Goal: Ask a question

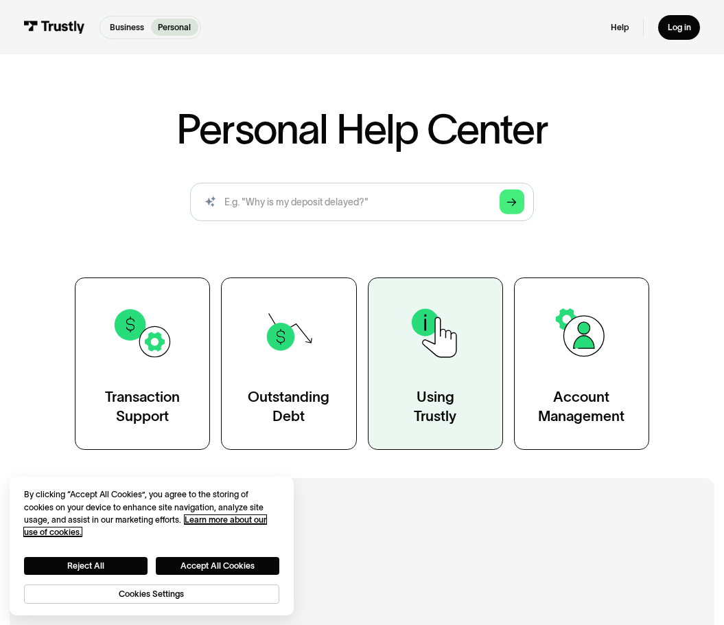
scroll to position [69, 0]
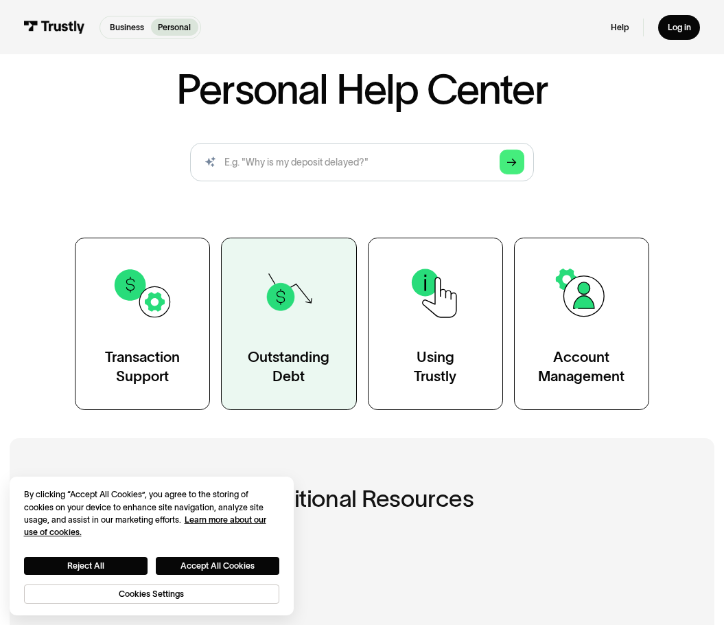
click at [302, 331] on link "Outstanding Debt" at bounding box center [288, 324] width 135 height 172
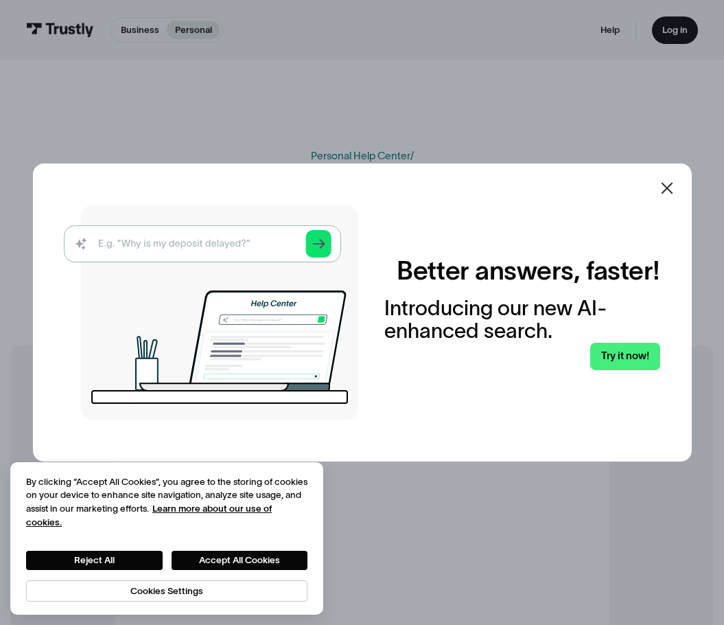
click at [676, 192] on icon at bounding box center [667, 188] width 16 height 16
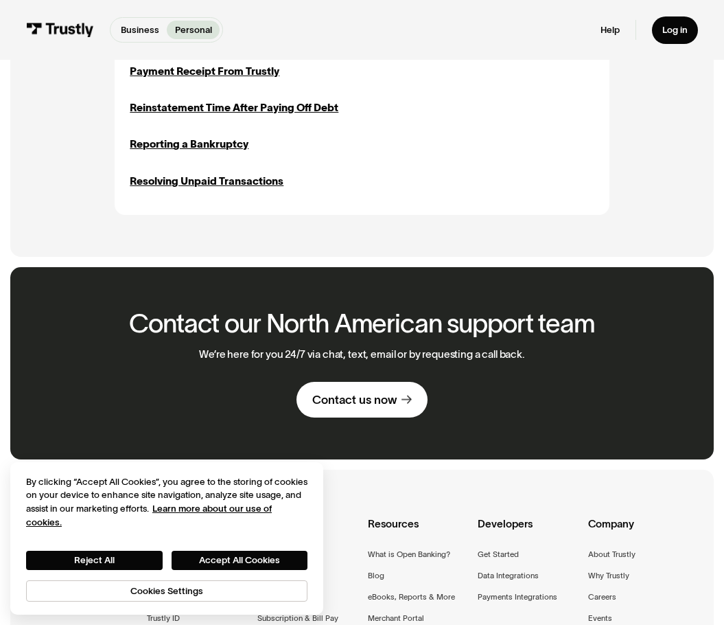
scroll to position [824, 0]
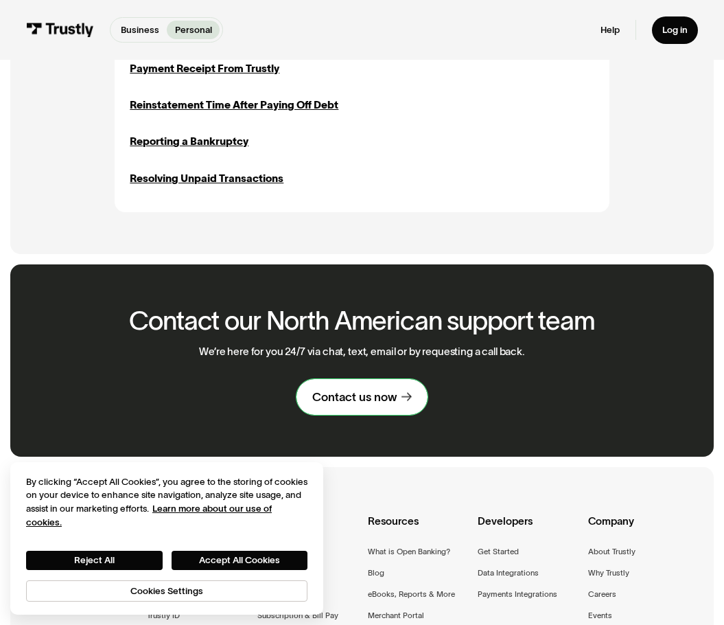
click at [369, 404] on div "Contact us now" at bounding box center [354, 396] width 84 height 15
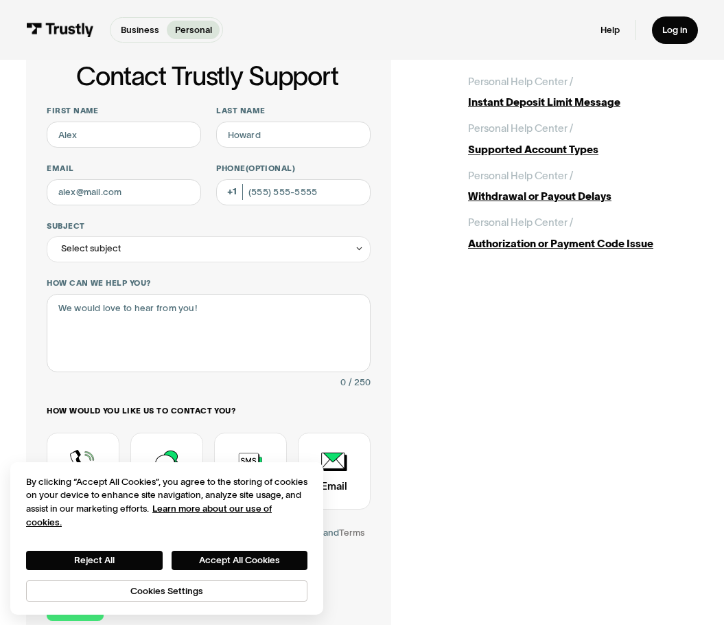
scroll to position [69, 0]
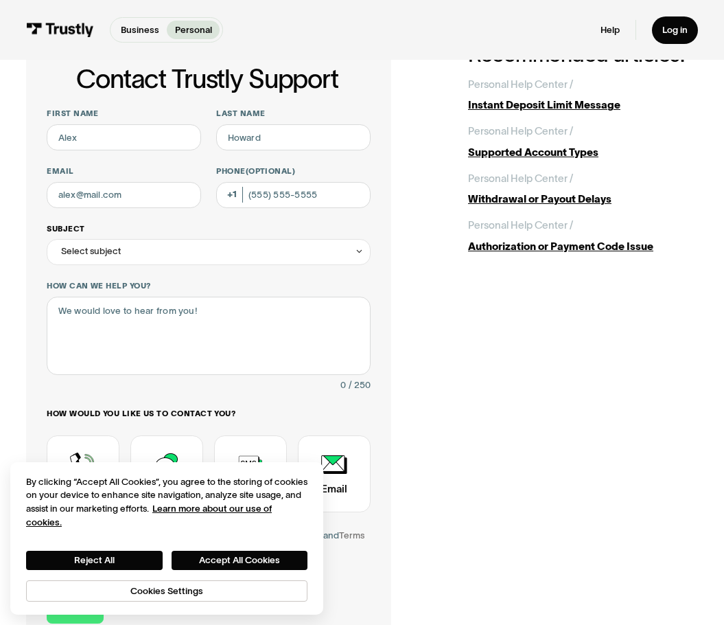
click at [268, 253] on div "Select subject" at bounding box center [208, 252] width 323 height 26
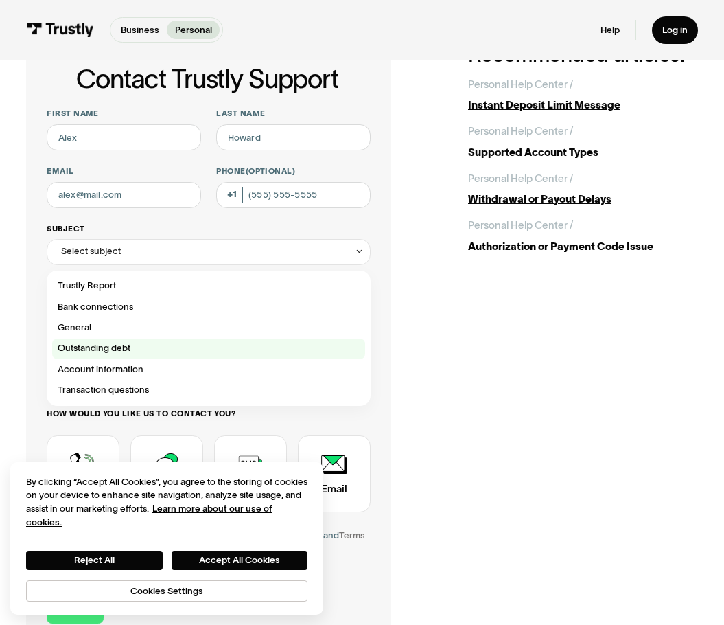
click at [142, 343] on div "Contact Trustly Support" at bounding box center [208, 348] width 313 height 21
type input "**********"
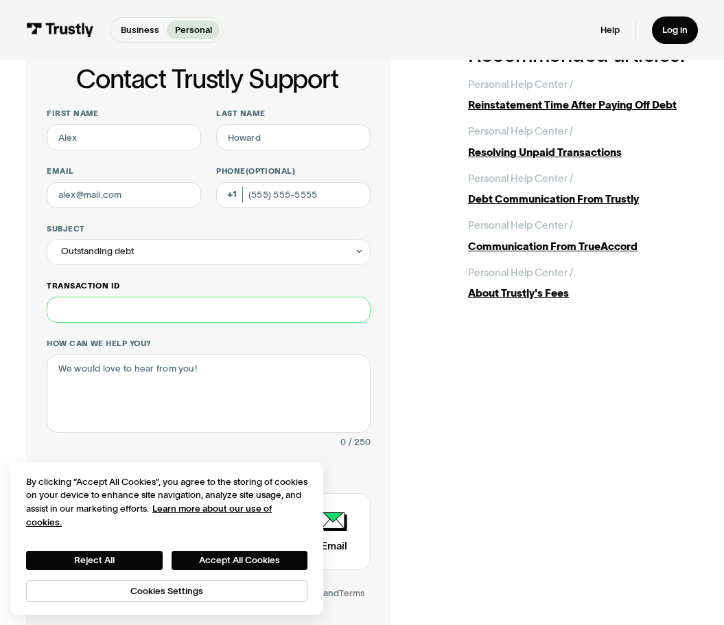
click at [113, 307] on input "Transaction ID" at bounding box center [208, 310] width 323 height 26
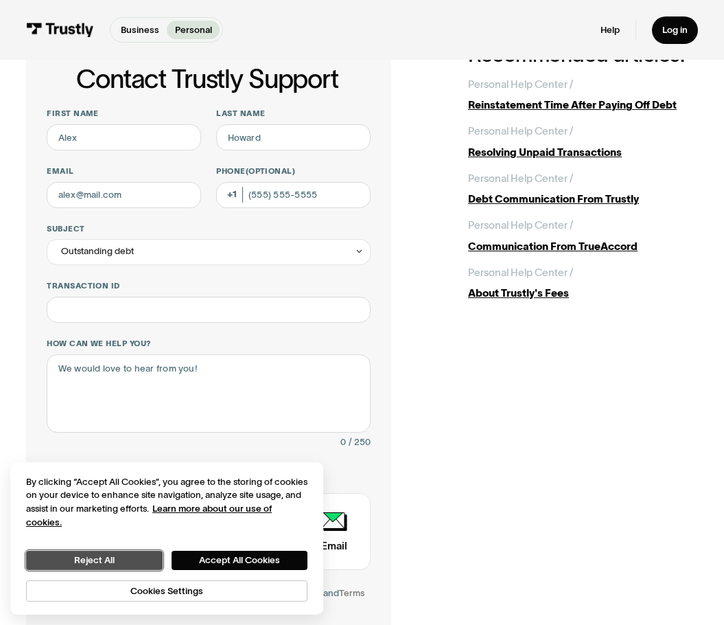
click at [140, 561] on button "Reject All" at bounding box center [94, 560] width 137 height 19
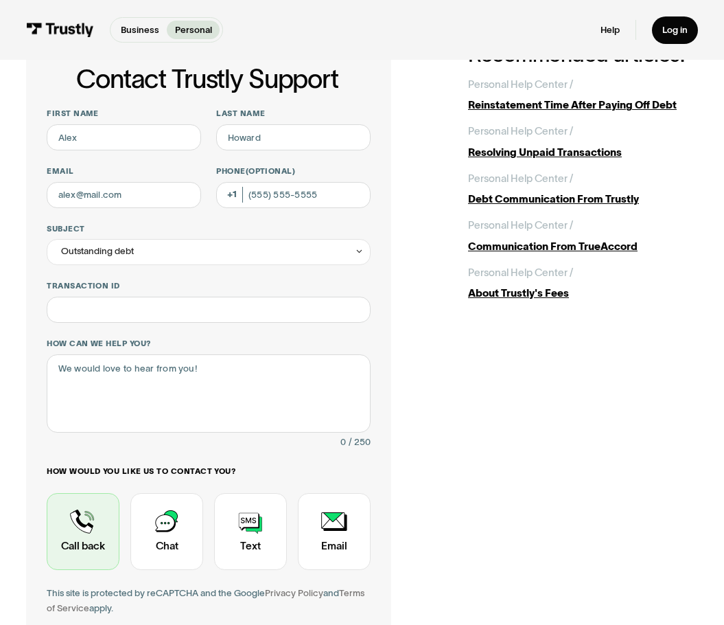
click at [80, 516] on div "Contact Trustly Support" at bounding box center [83, 531] width 73 height 77
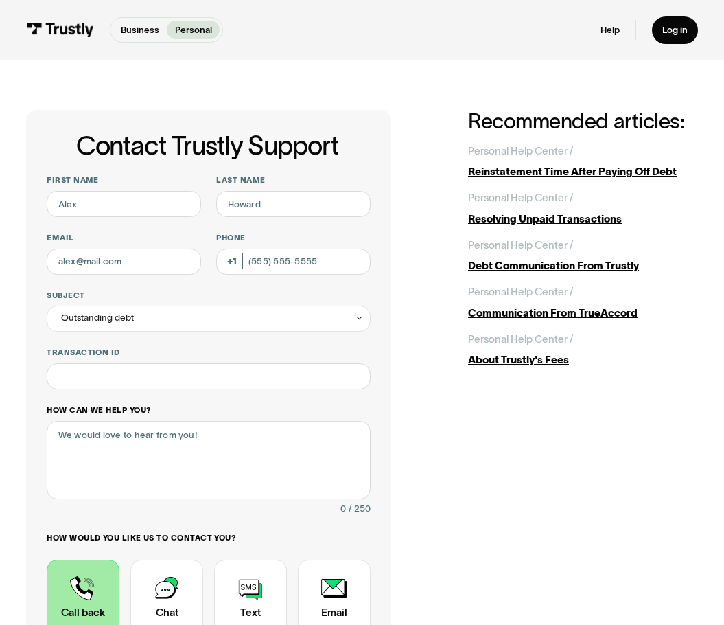
scroll to position [0, 0]
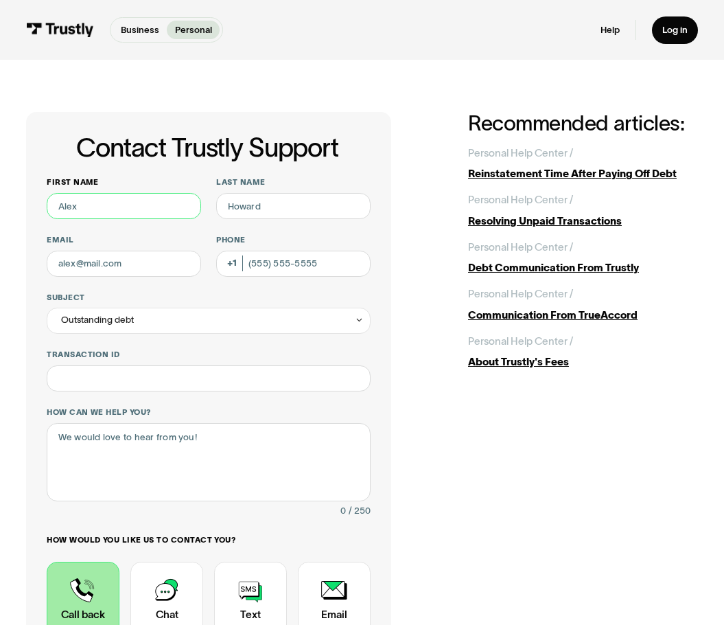
click at [141, 205] on input "First name" at bounding box center [124, 206] width 154 height 26
type input "Abubaker"
type input "EL-RAYANI"
type input "abubaker.elrayani@gmail.com"
type input "(226) 507-7134"
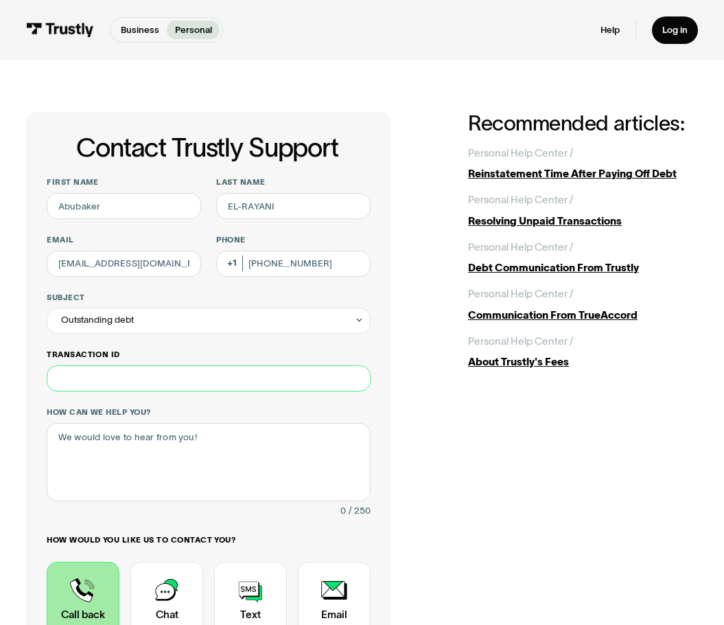
click at [115, 380] on input "Transaction ID" at bounding box center [208, 378] width 323 height 26
paste input "**********"
type input "**********"
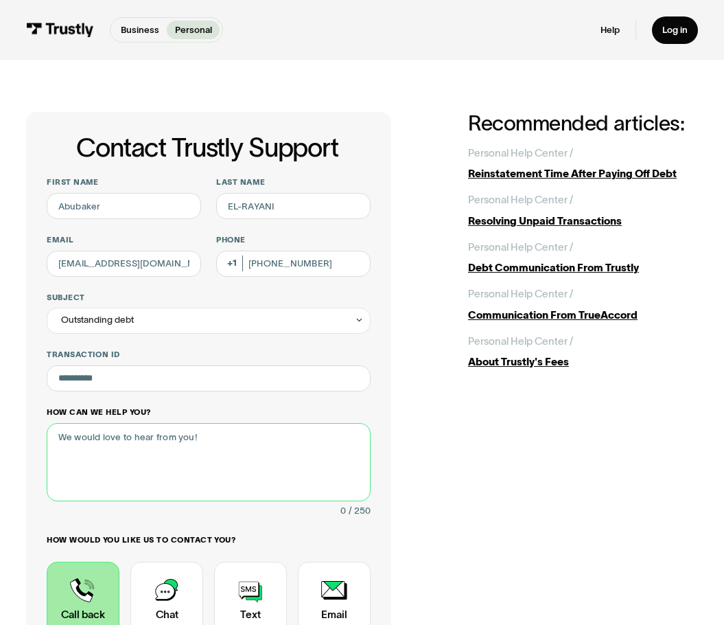
click at [97, 444] on textarea "How can we help you?" at bounding box center [208, 462] width 323 height 78
type textarea "i"
click at [128, 468] on textarea "i" at bounding box center [208, 462] width 323 height 78
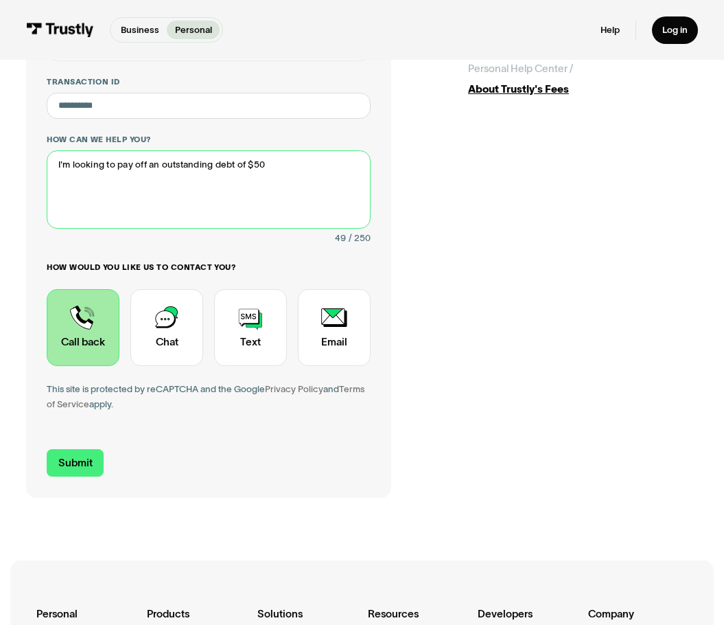
scroll to position [275, 0]
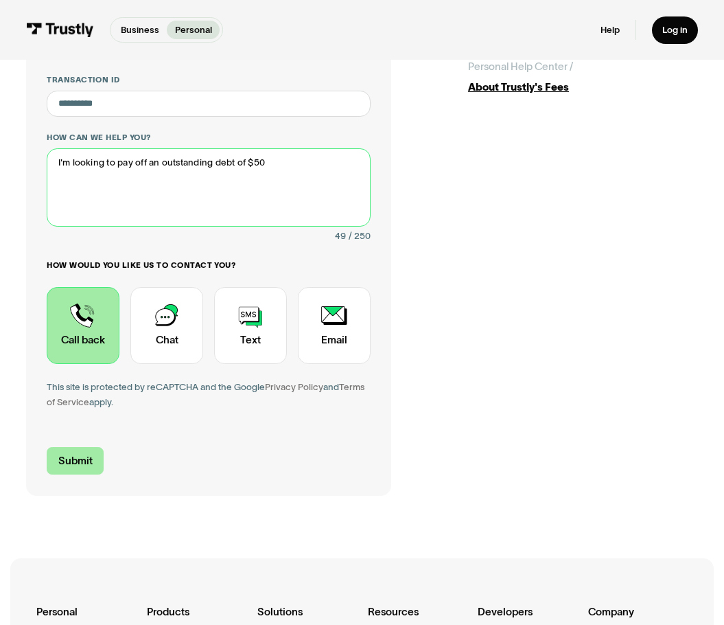
type textarea "I'm looking to pay off an outstanding debt of $50"
click at [72, 456] on input "Submit" at bounding box center [75, 460] width 56 height 27
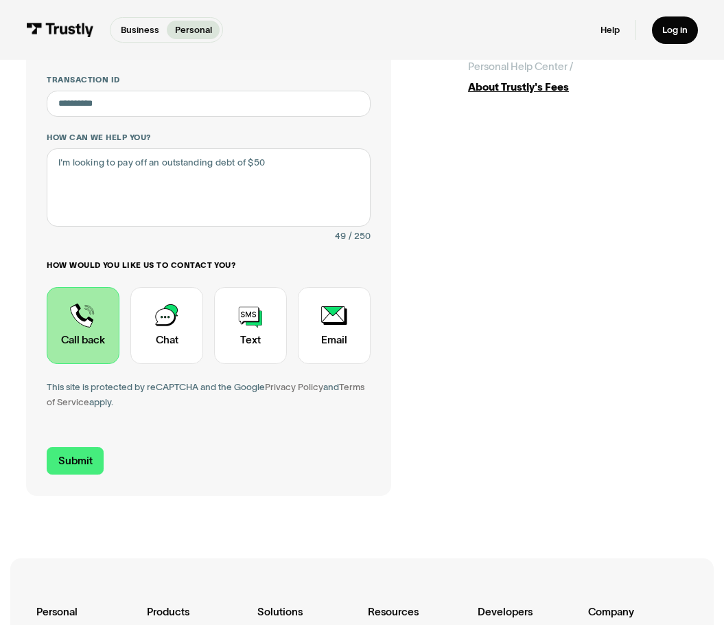
type input "+12265077134"
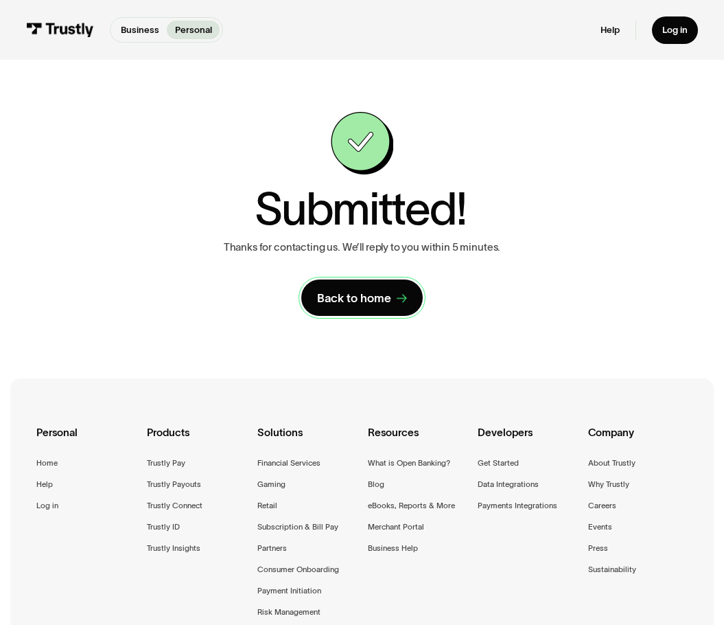
click at [362, 299] on div "Back to home" at bounding box center [354, 297] width 74 height 15
